Goal: Task Accomplishment & Management: Use online tool/utility

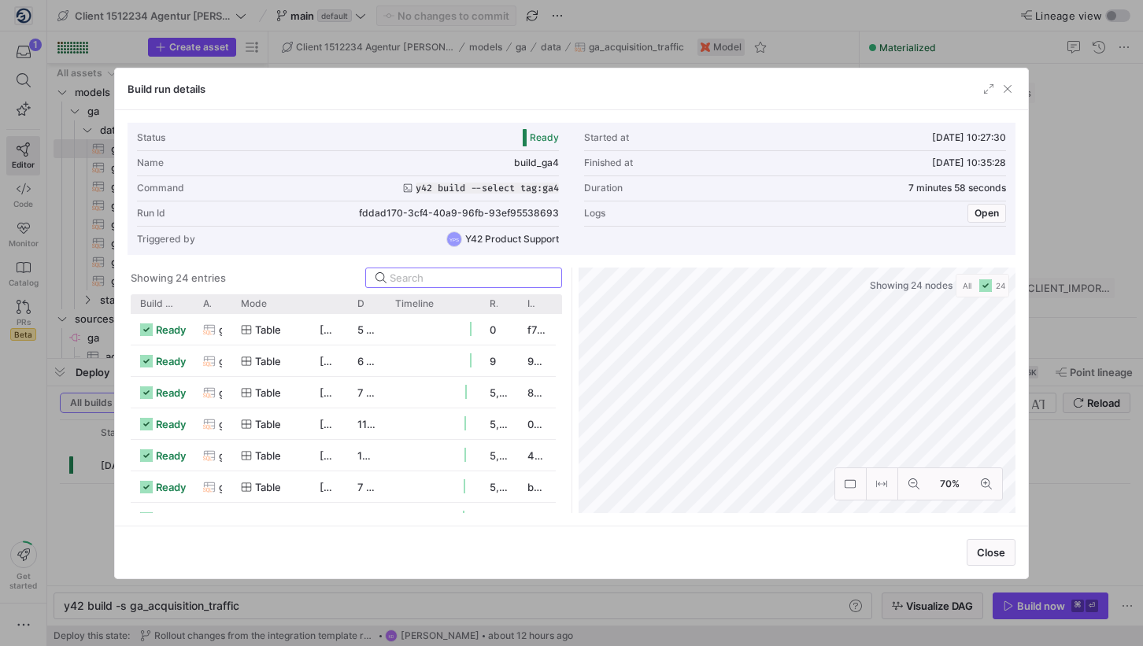
scroll to position [168, 0]
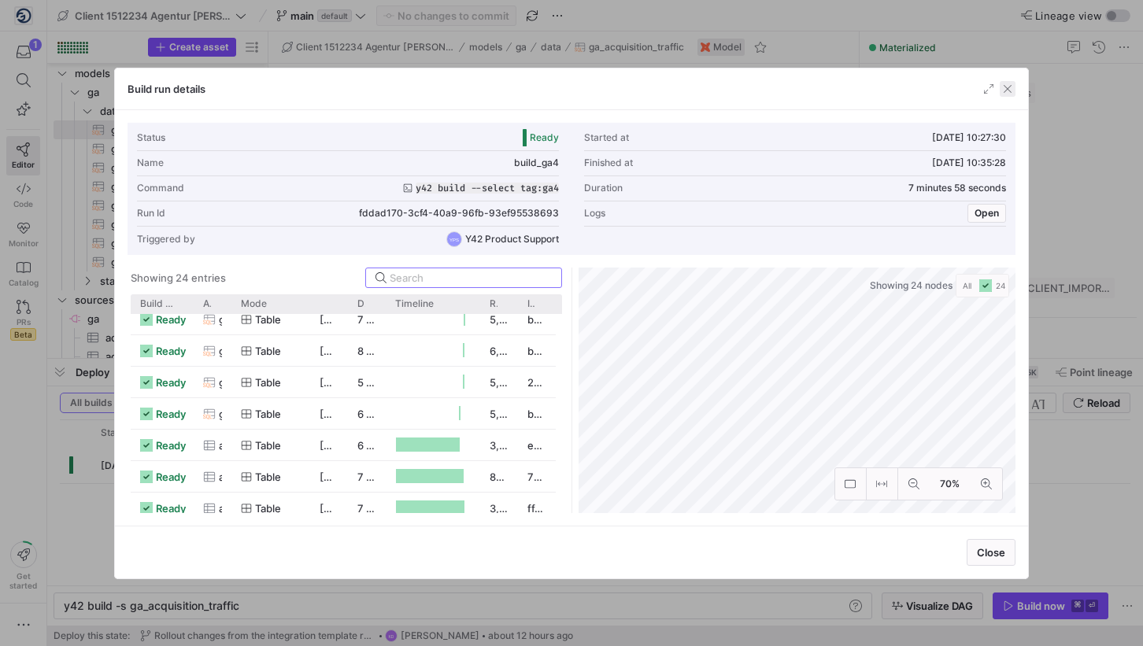
click at [1009, 89] on span "button" at bounding box center [1008, 89] width 16 height 16
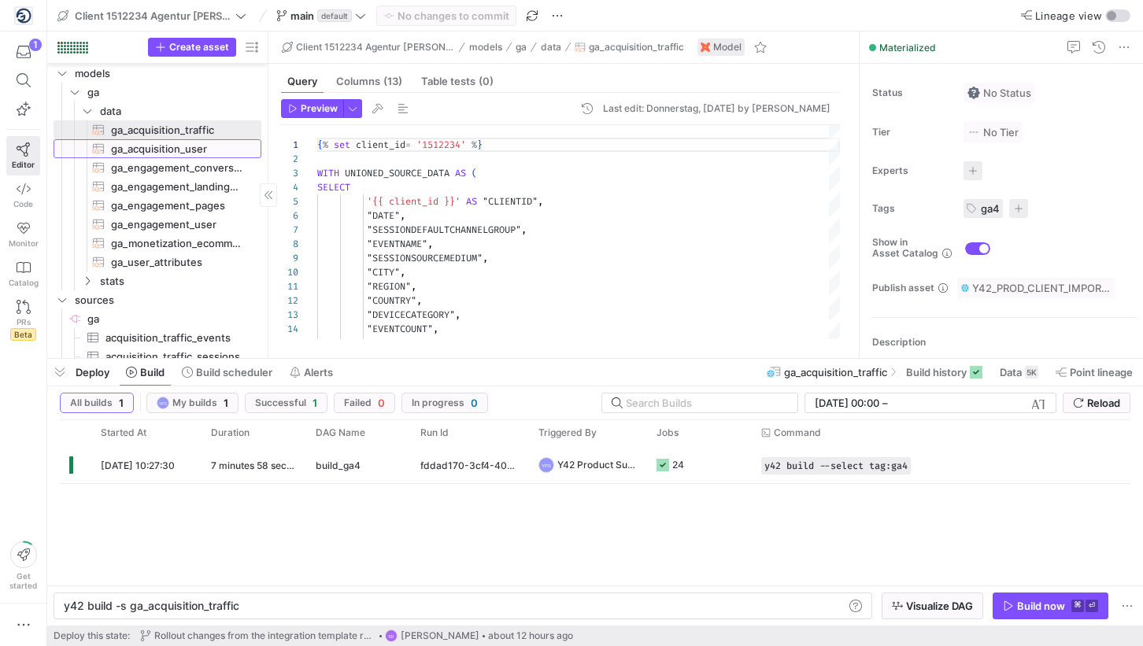
click at [168, 147] on span "ga_acquisition_user​​​​​​​​​​" at bounding box center [177, 149] width 132 height 18
type textarea "{% set client_id= '1512234' %} WITH UNIONED_SOURCE_DATA AS ( SELECT '{{ client_…"
type textarea "y42 build -s ga_acquisition_user"
click at [1015, 375] on span "Data" at bounding box center [1011, 372] width 22 height 13
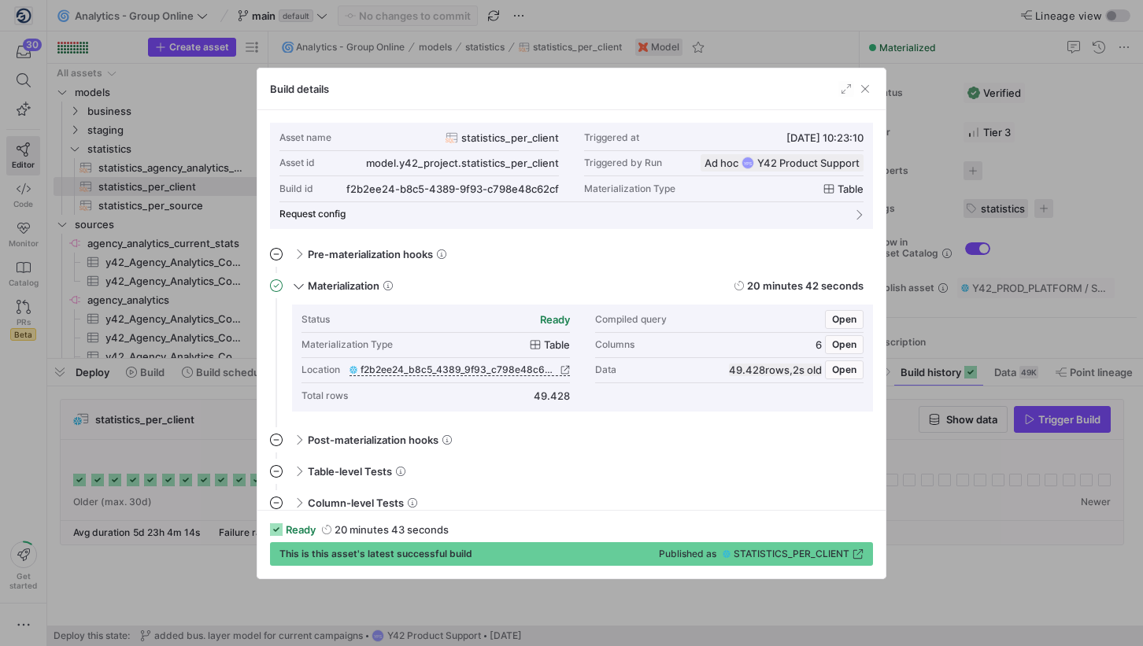
scroll to position [142, 0]
click at [1021, 537] on div at bounding box center [571, 323] width 1143 height 646
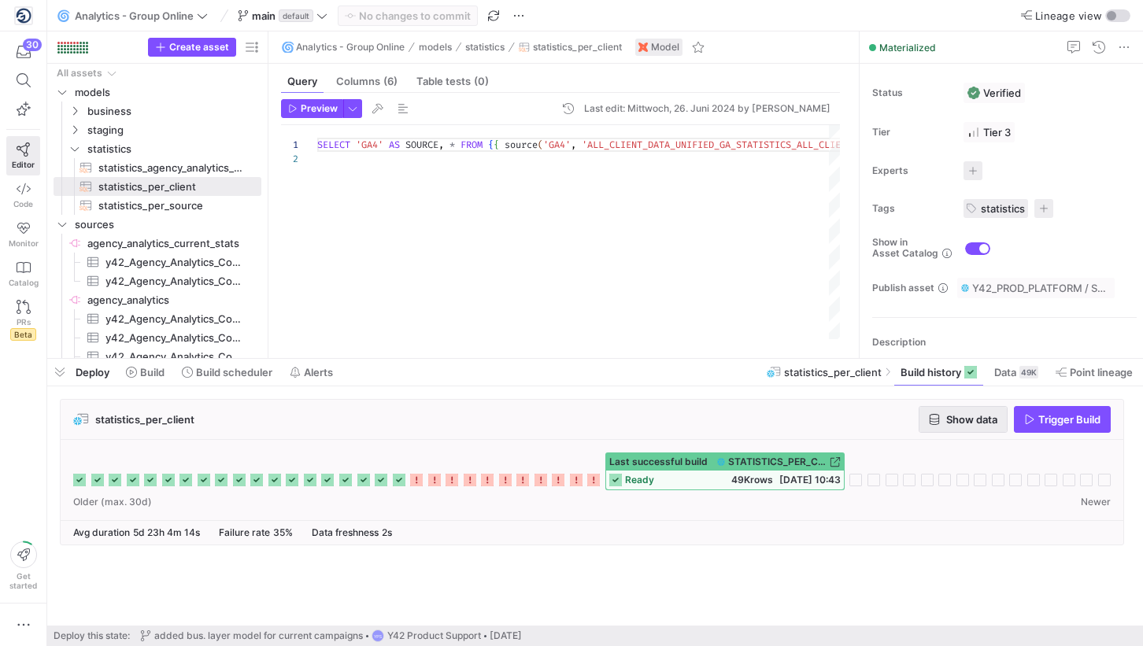
click at [968, 420] on span "Show data" at bounding box center [971, 419] width 51 height 13
click at [151, 206] on span "statistics_per_source​​​​​​​​​​" at bounding box center [170, 206] width 145 height 18
type textarea "WITH GA_STATS AS ( SELECT 'Google Analytics 4' as source, COUNT(DISTINCT CLIENT…"
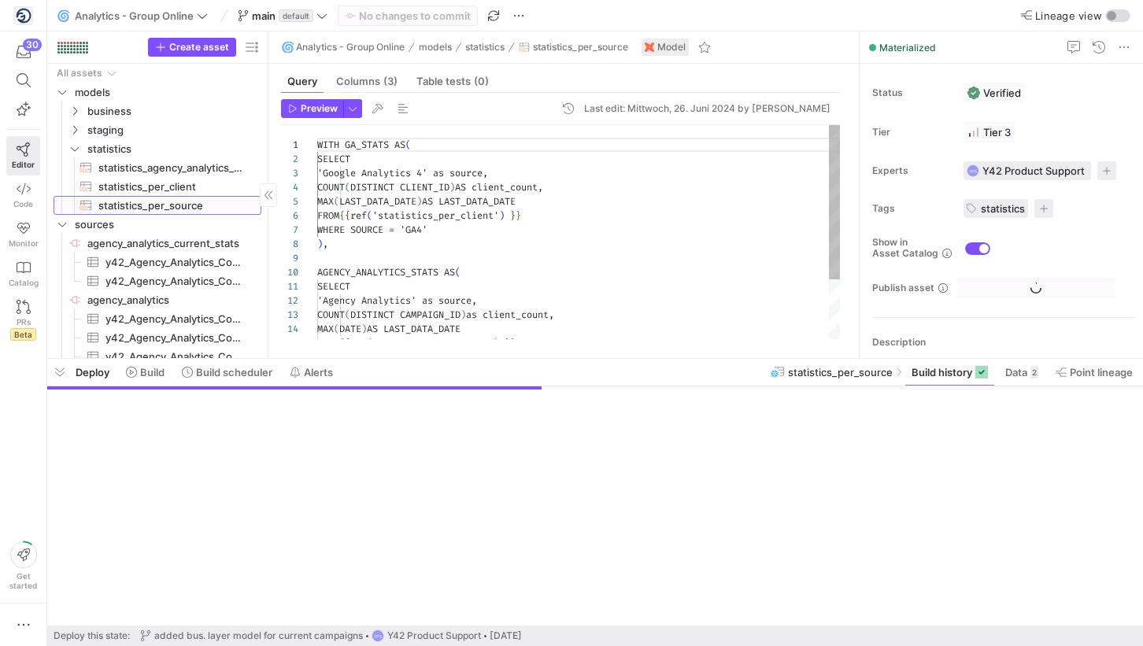
scroll to position [142, 0]
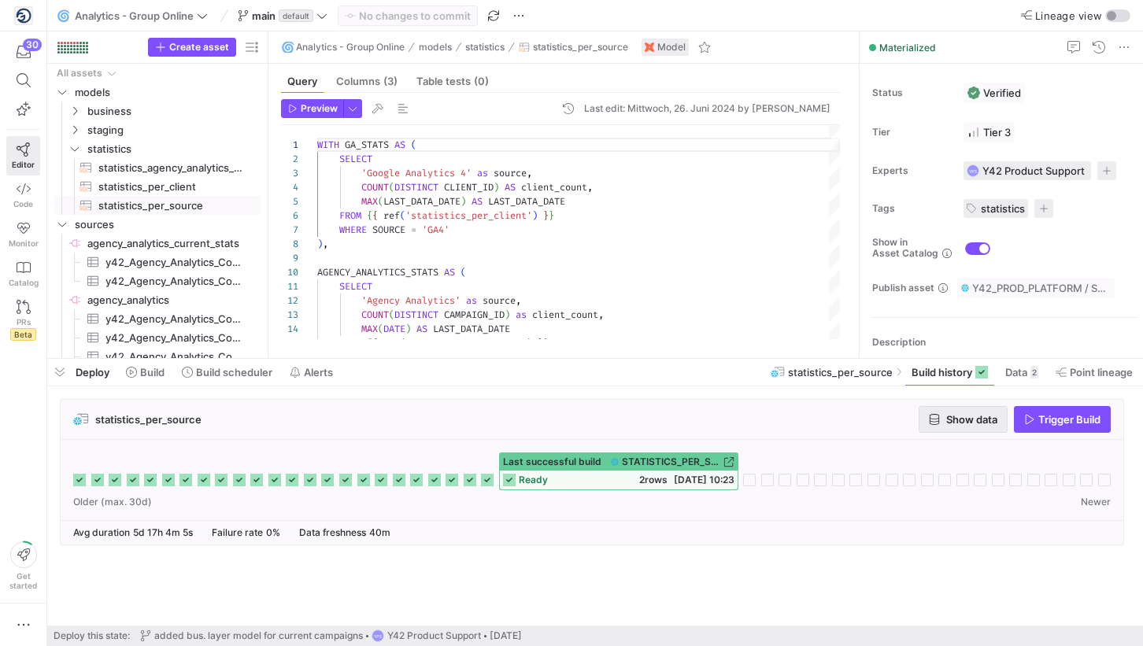
click at [985, 422] on span "Show data" at bounding box center [971, 419] width 51 height 13
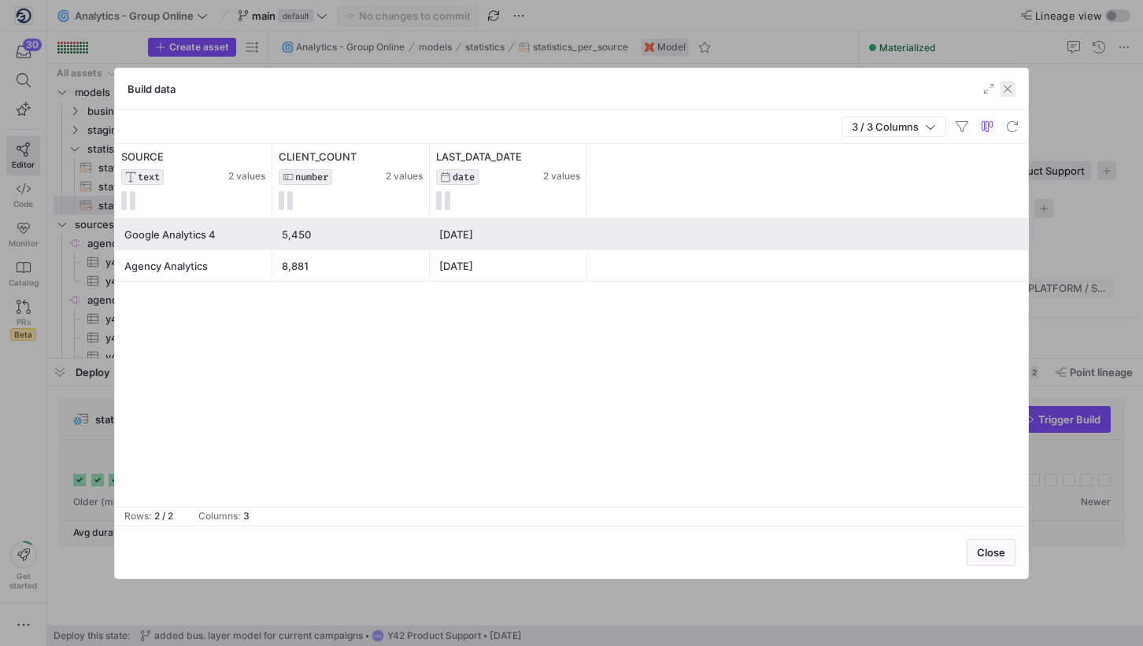
click at [1005, 94] on span "button" at bounding box center [1008, 89] width 16 height 16
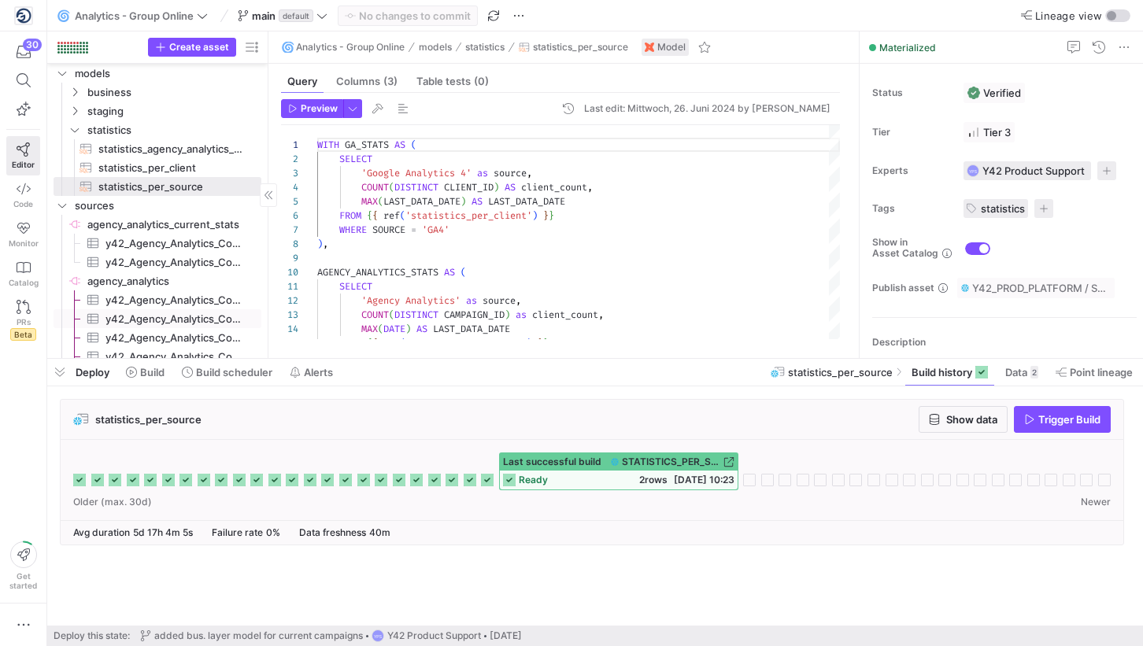
scroll to position [10, 0]
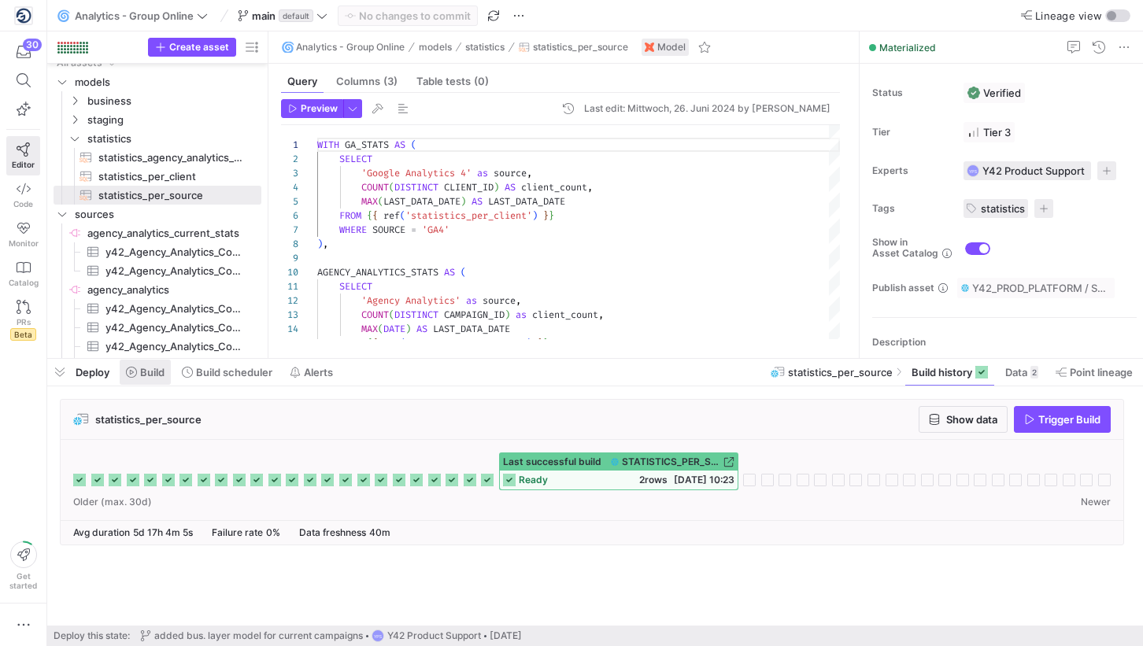
click at [164, 380] on span at bounding box center [145, 372] width 51 height 25
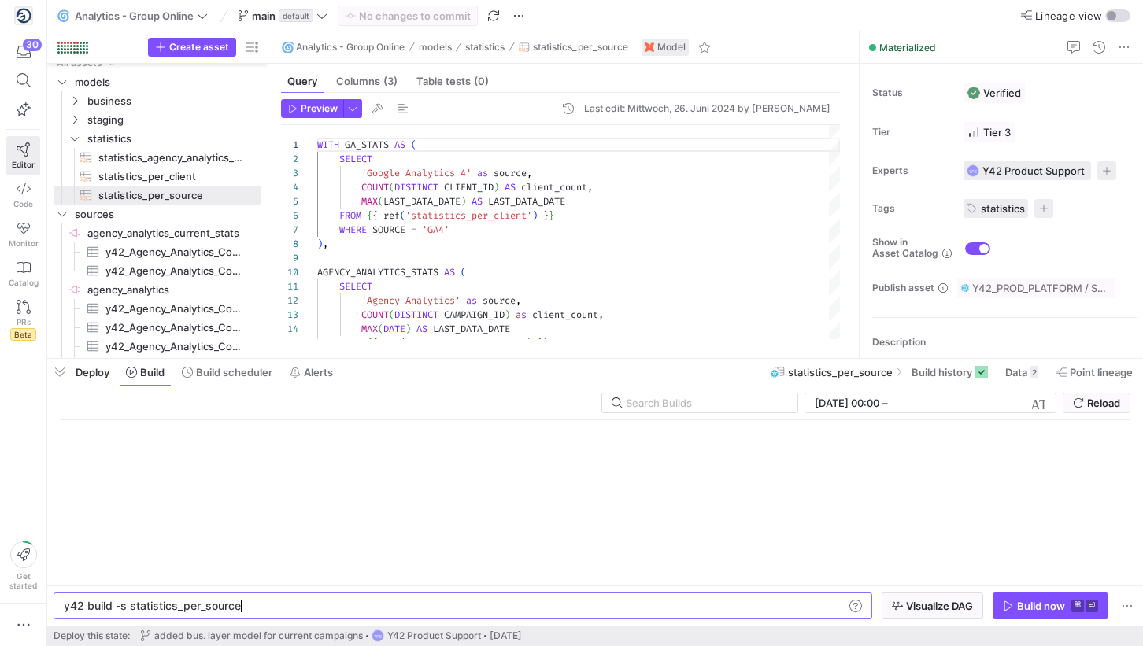
scroll to position [0, 174]
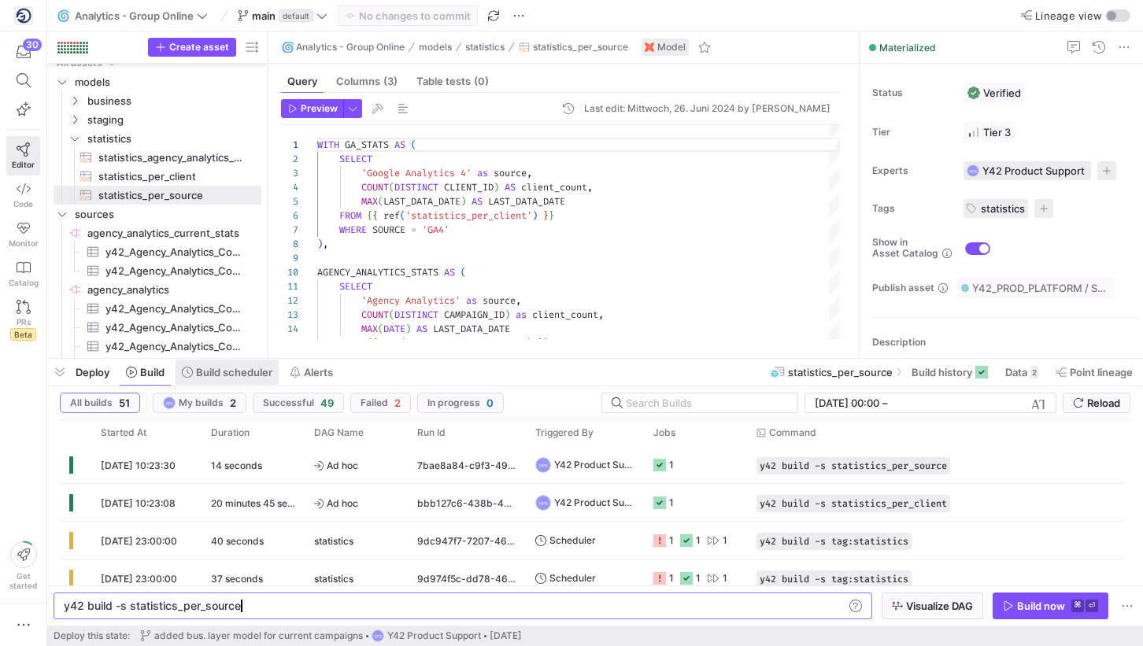
click at [262, 376] on span "Build scheduler" at bounding box center [234, 372] width 76 height 13
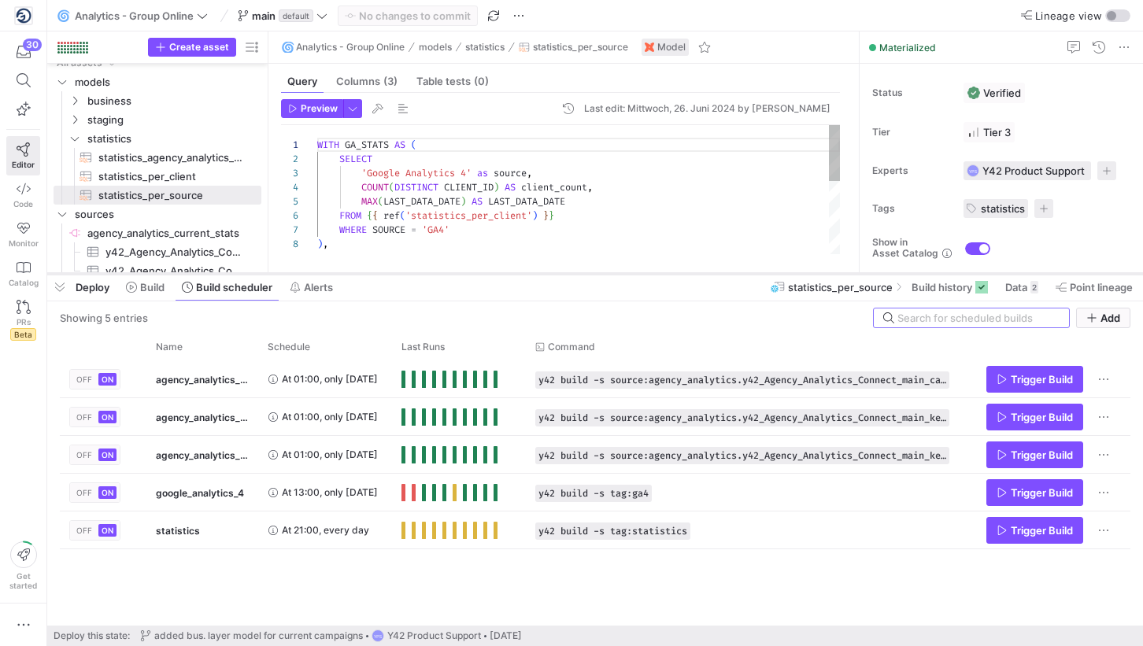
drag, startPoint x: 352, startPoint y: 358, endPoint x: 365, endPoint y: 273, distance: 86.0
click at [365, 273] on div at bounding box center [595, 274] width 1096 height 6
click at [1025, 497] on span "Trigger Build" at bounding box center [1042, 493] width 62 height 13
click at [342, 483] on span "At 13:00, only [DATE]" at bounding box center [330, 492] width 96 height 37
click at [142, 286] on span "Build" at bounding box center [152, 287] width 24 height 13
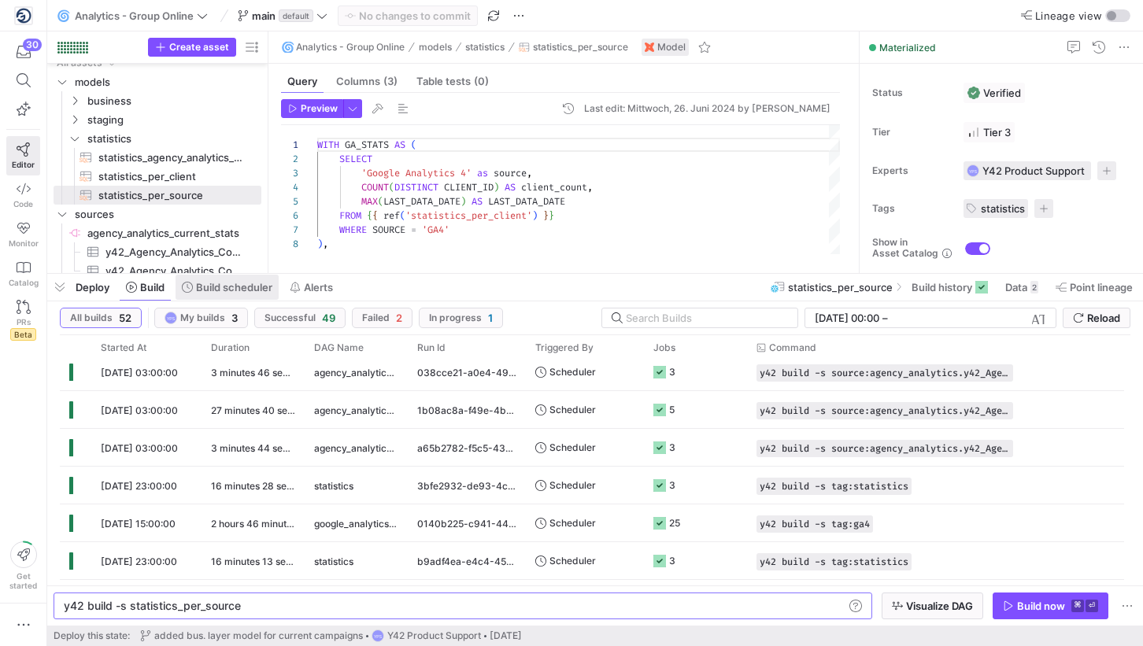
click at [230, 287] on span "Build scheduler" at bounding box center [234, 287] width 76 height 13
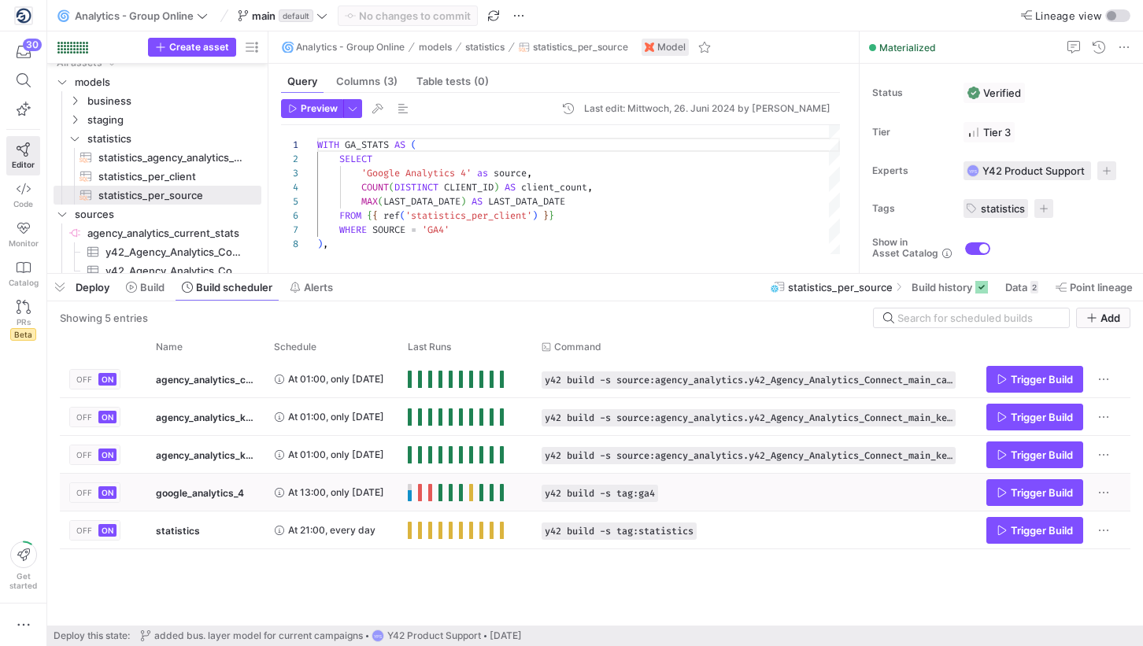
click at [328, 494] on span "At 13:00, only [DATE]" at bounding box center [336, 492] width 96 height 37
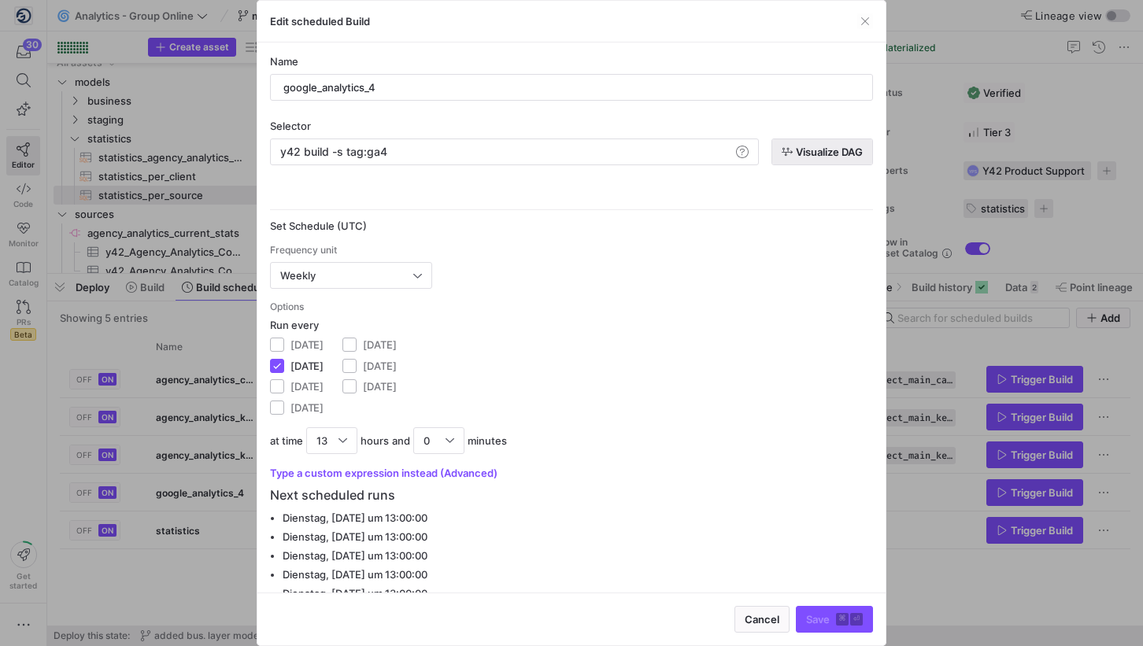
click at [813, 141] on span "button" at bounding box center [822, 151] width 100 height 25
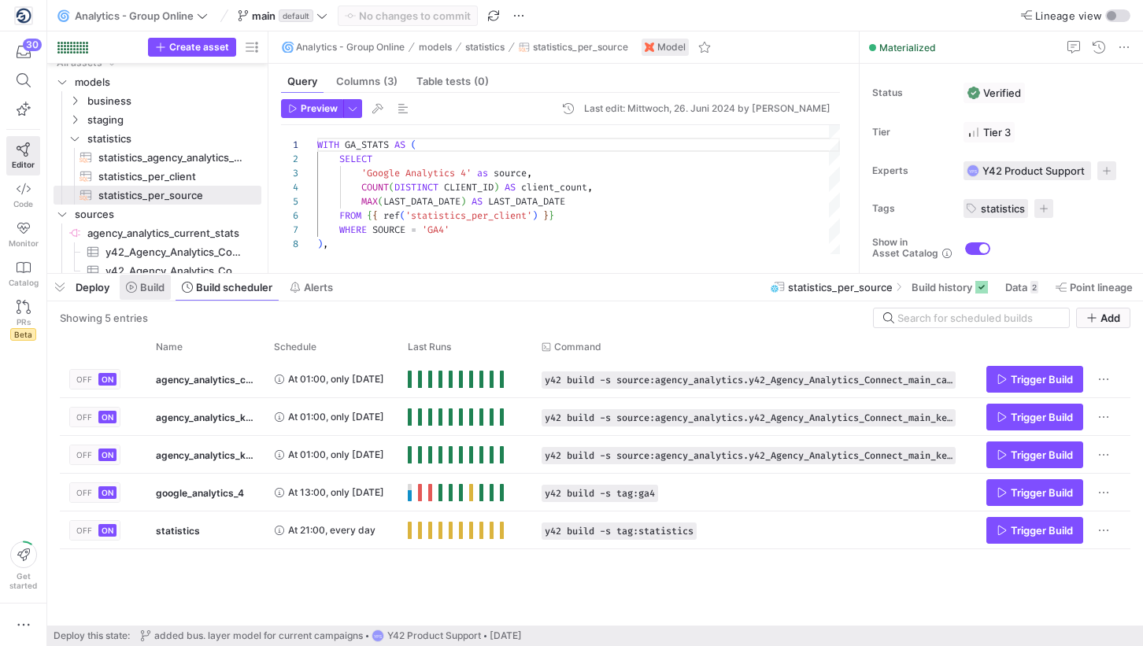
click at [145, 280] on span at bounding box center [145, 287] width 51 height 25
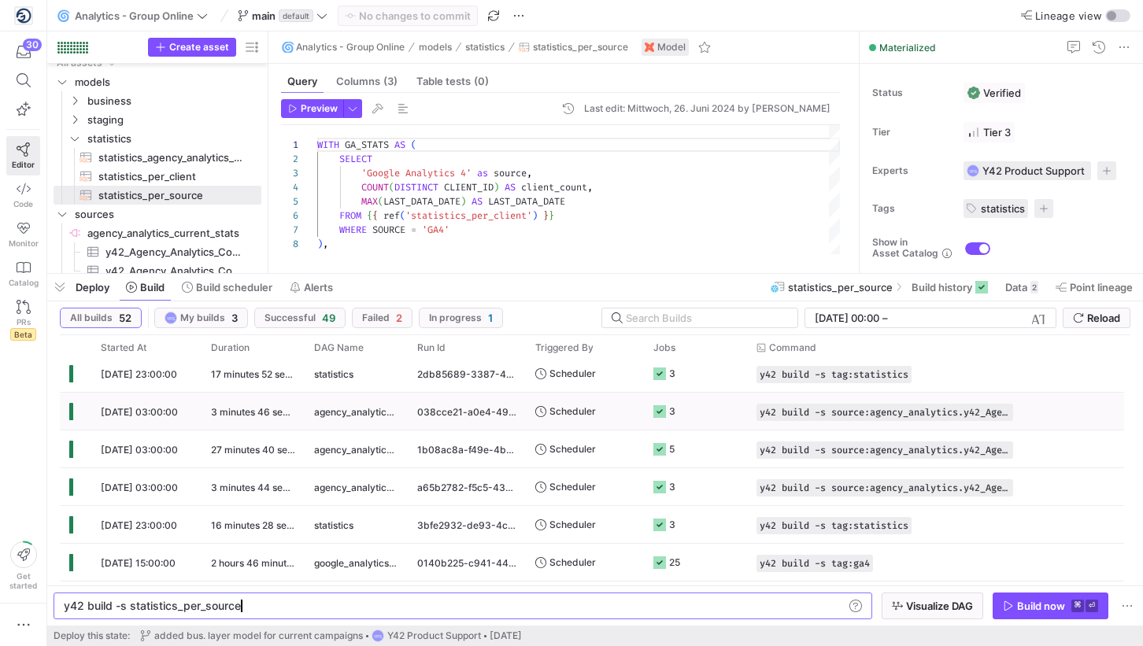
scroll to position [1013, 0]
